Goal: Find specific page/section: Find specific page/section

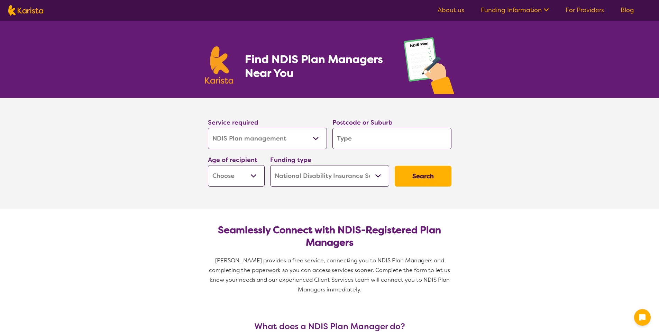
select select "NDIS Plan management"
select select "NDIS"
select select "NDIS Plan management"
select select "NDIS"
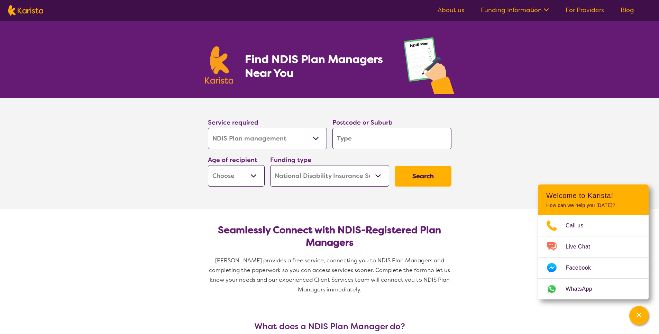
click at [319, 140] on select "Allied Health Assistant Assessment ([MEDICAL_DATA] or [MEDICAL_DATA]) Behaviour…" at bounding box center [267, 138] width 119 height 21
click at [362, 142] on input "search" at bounding box center [391, 138] width 119 height 21
type input "4"
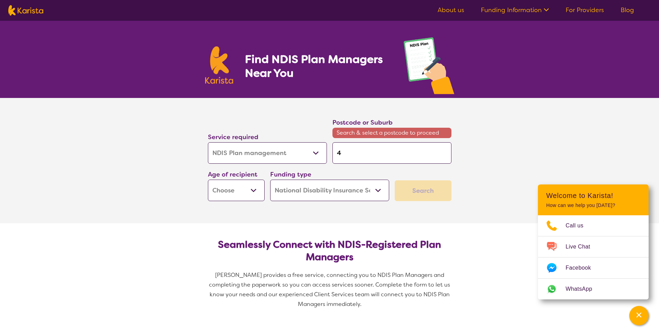
type input "45"
type input "457"
type input "4570"
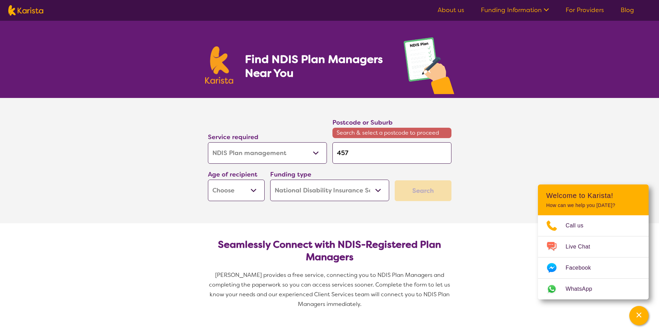
type input "4570"
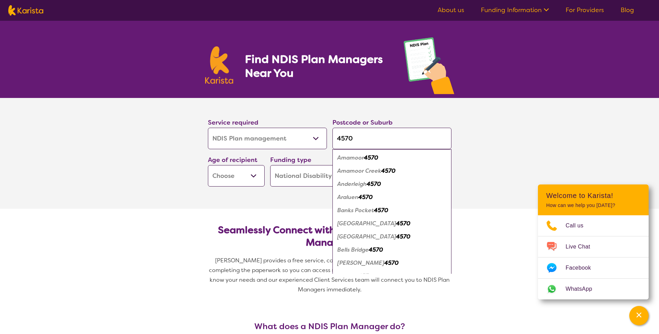
type input "4570"
click at [395, 166] on button "Search" at bounding box center [423, 176] width 57 height 21
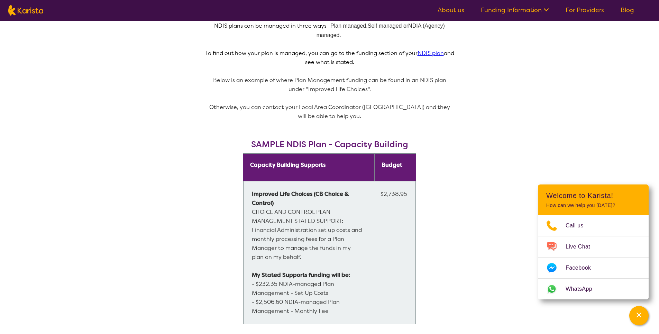
scroll to position [415, 0]
